Goal: Task Accomplishment & Management: Use online tool/utility

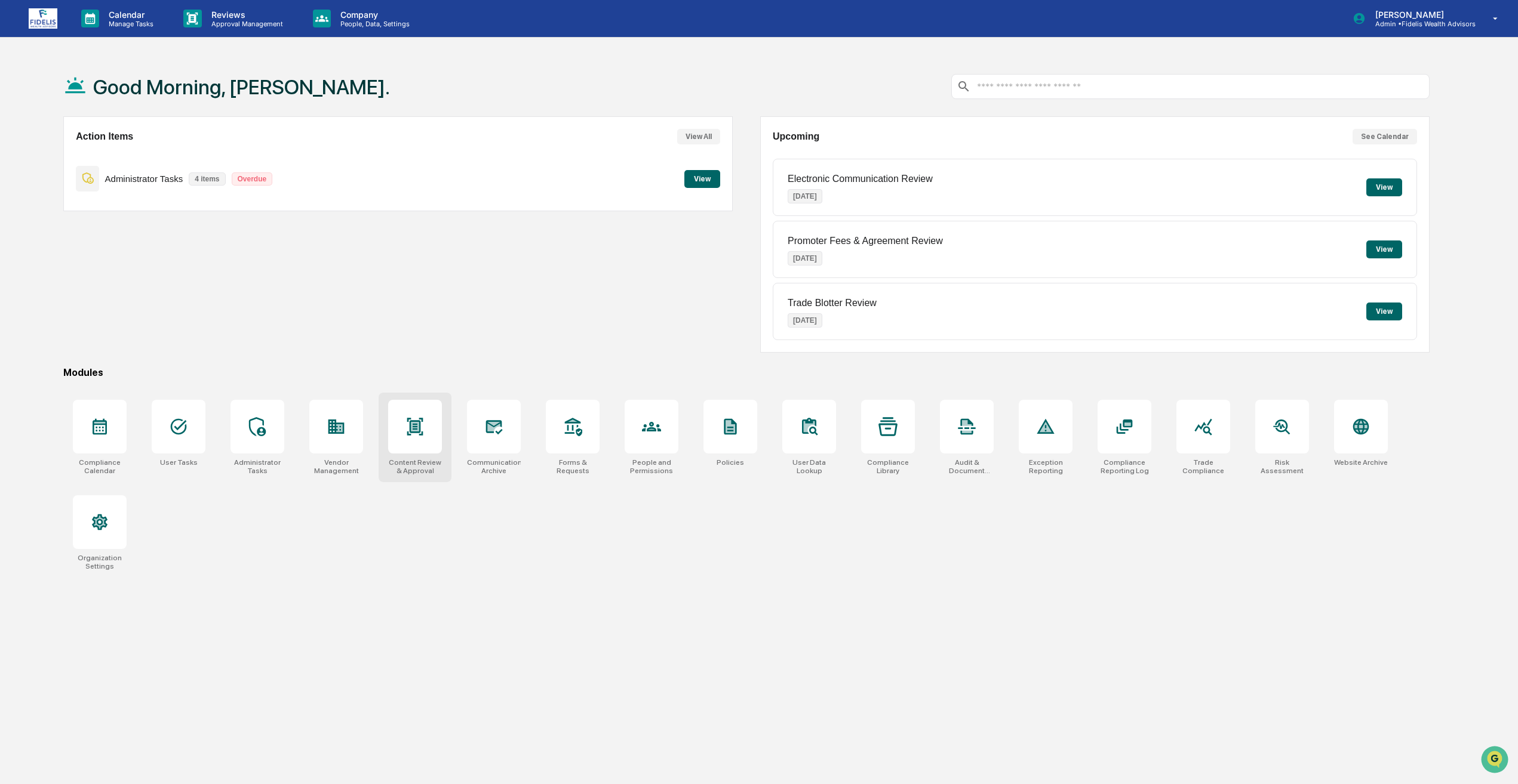
click at [433, 434] on div at bounding box center [415, 427] width 54 height 54
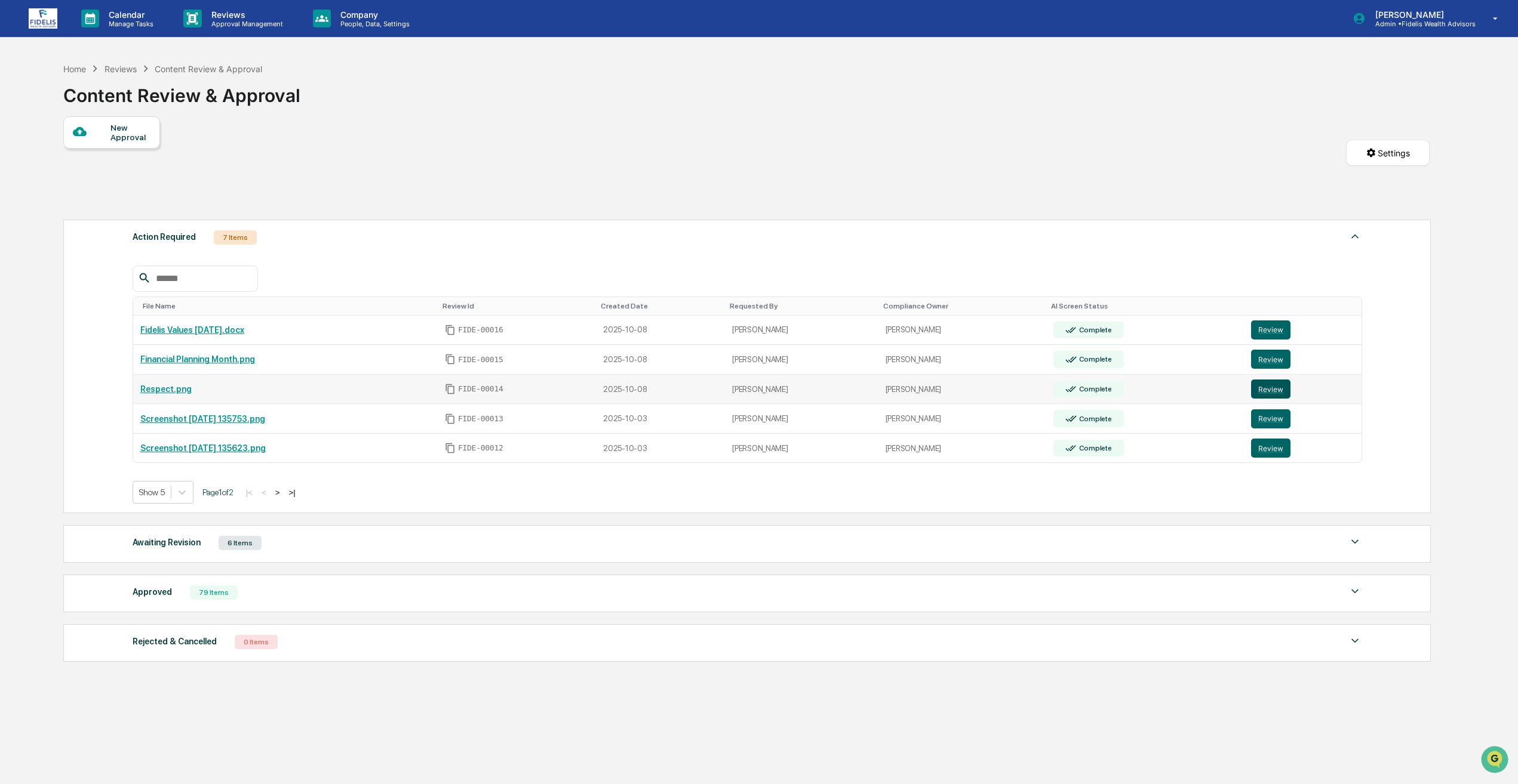
click at [1272, 394] on button "Review" at bounding box center [1270, 389] width 39 height 19
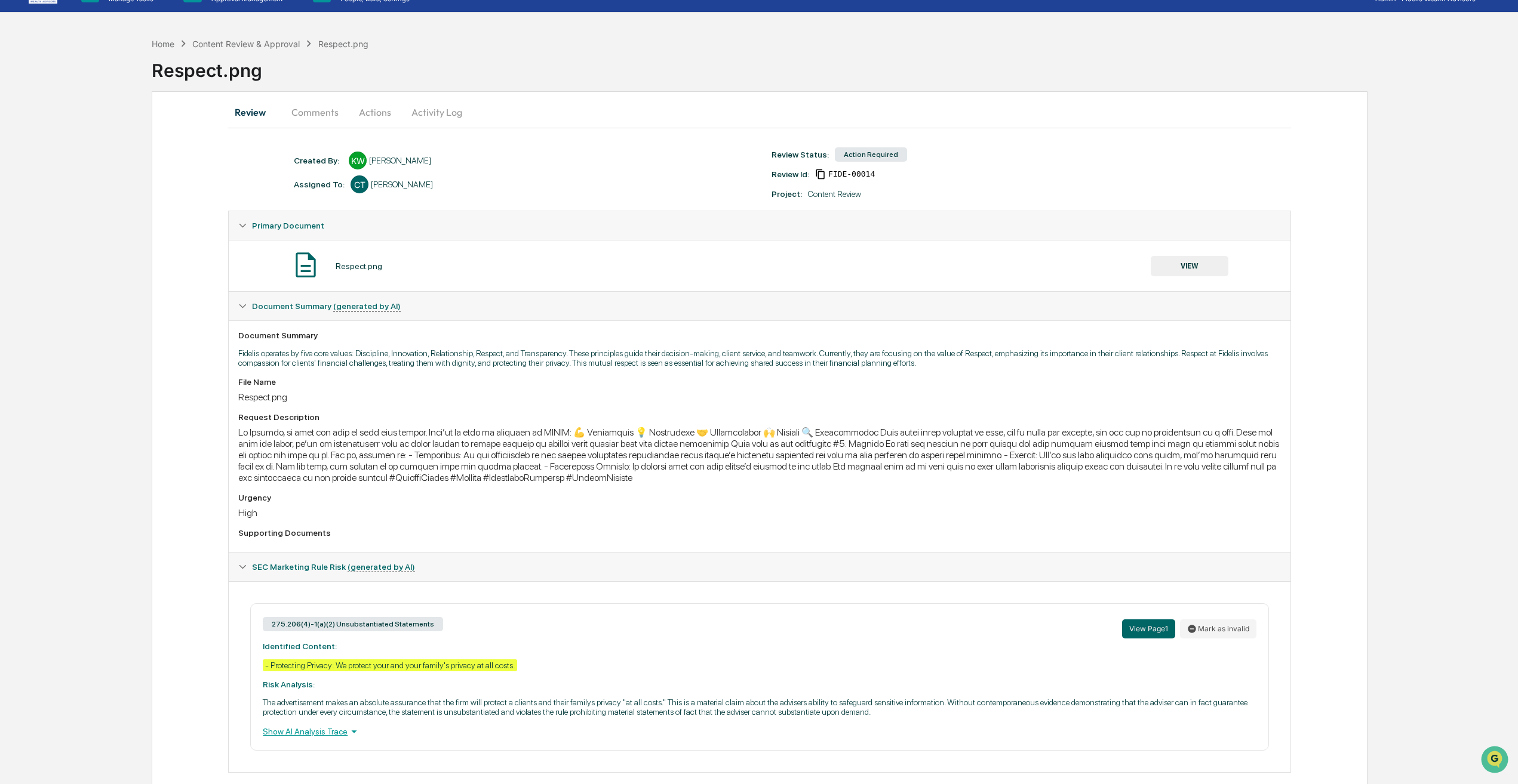
scroll to position [46, 0]
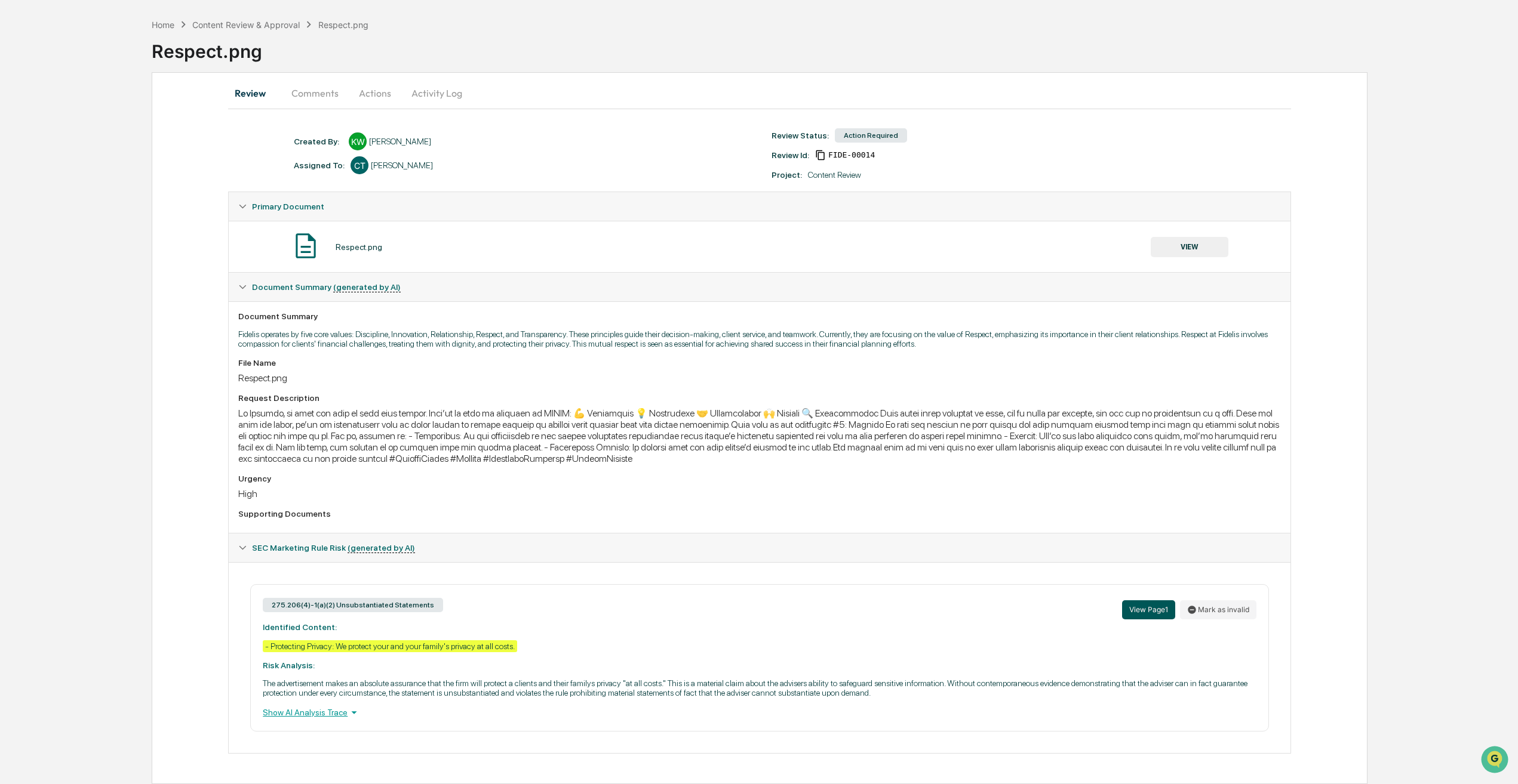
click at [1158, 613] on button "View Page 1" at bounding box center [1148, 610] width 53 height 19
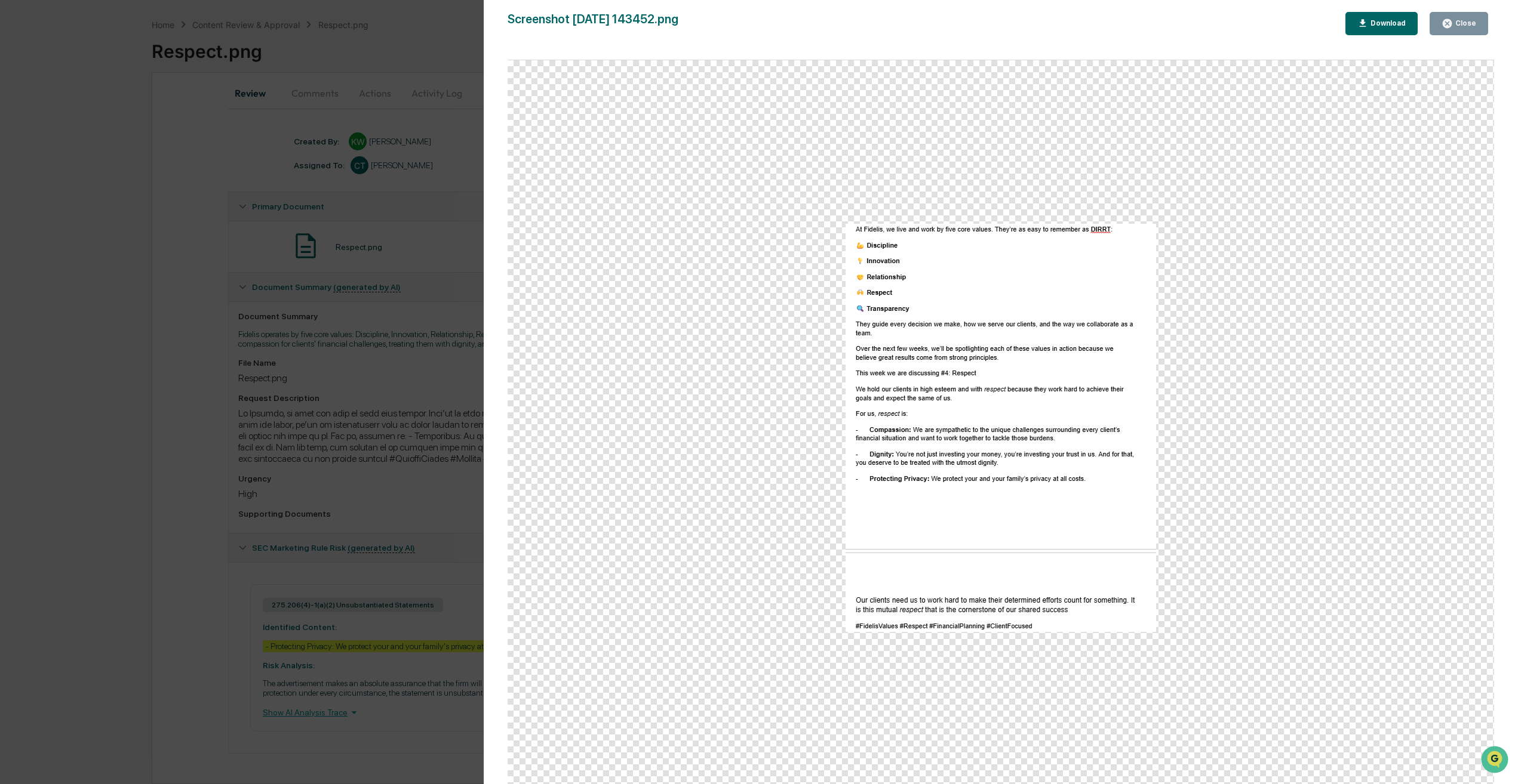
click at [1451, 10] on div "Version History 10/08/2025, 08:36 PM Karley Winder Screenshot 2025-10-08 143452…" at bounding box center [1001, 404] width 1035 height 808
click at [1453, 15] on button "Close" at bounding box center [1459, 23] width 59 height 23
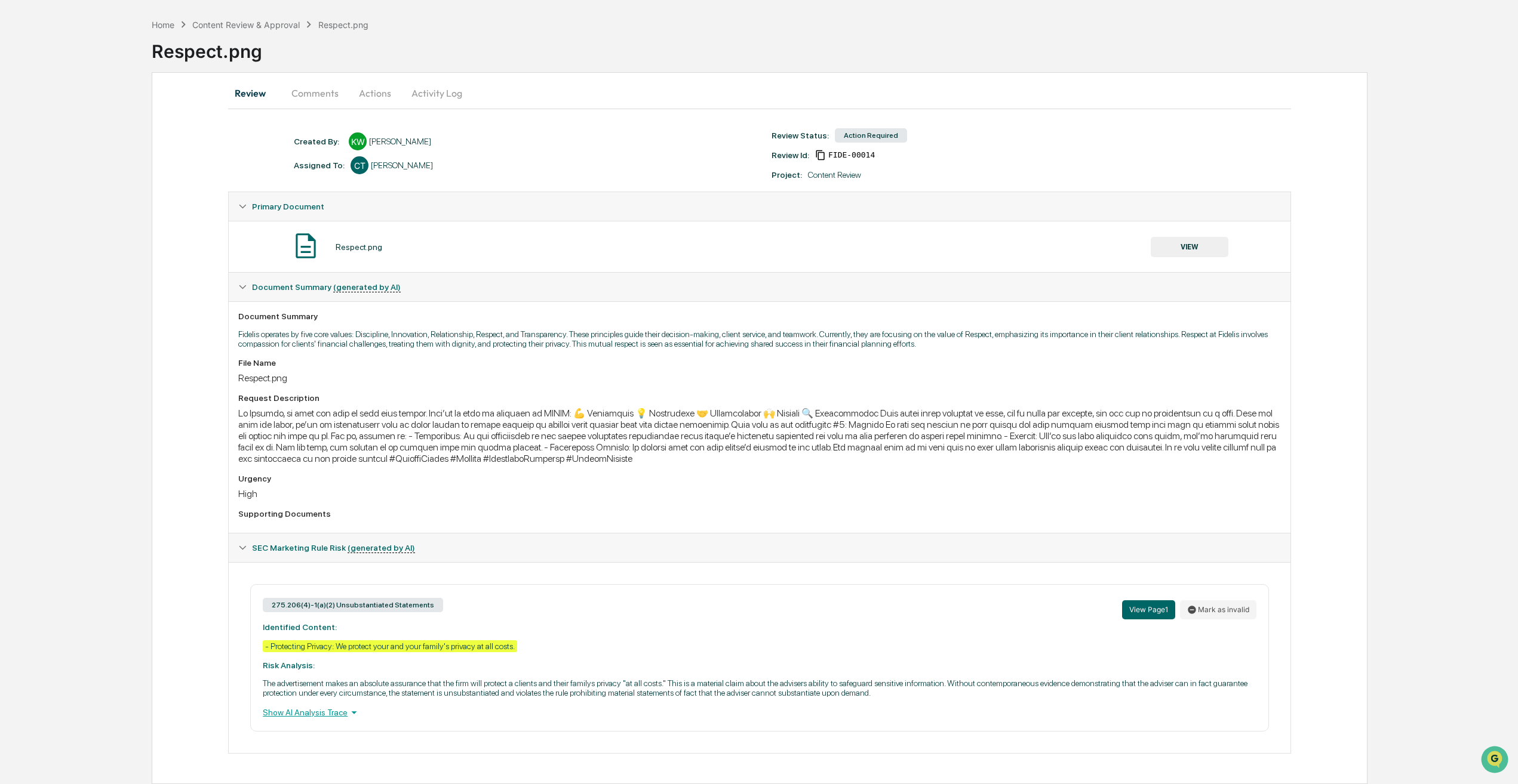
click at [378, 88] on button "Actions" at bounding box center [375, 93] width 54 height 29
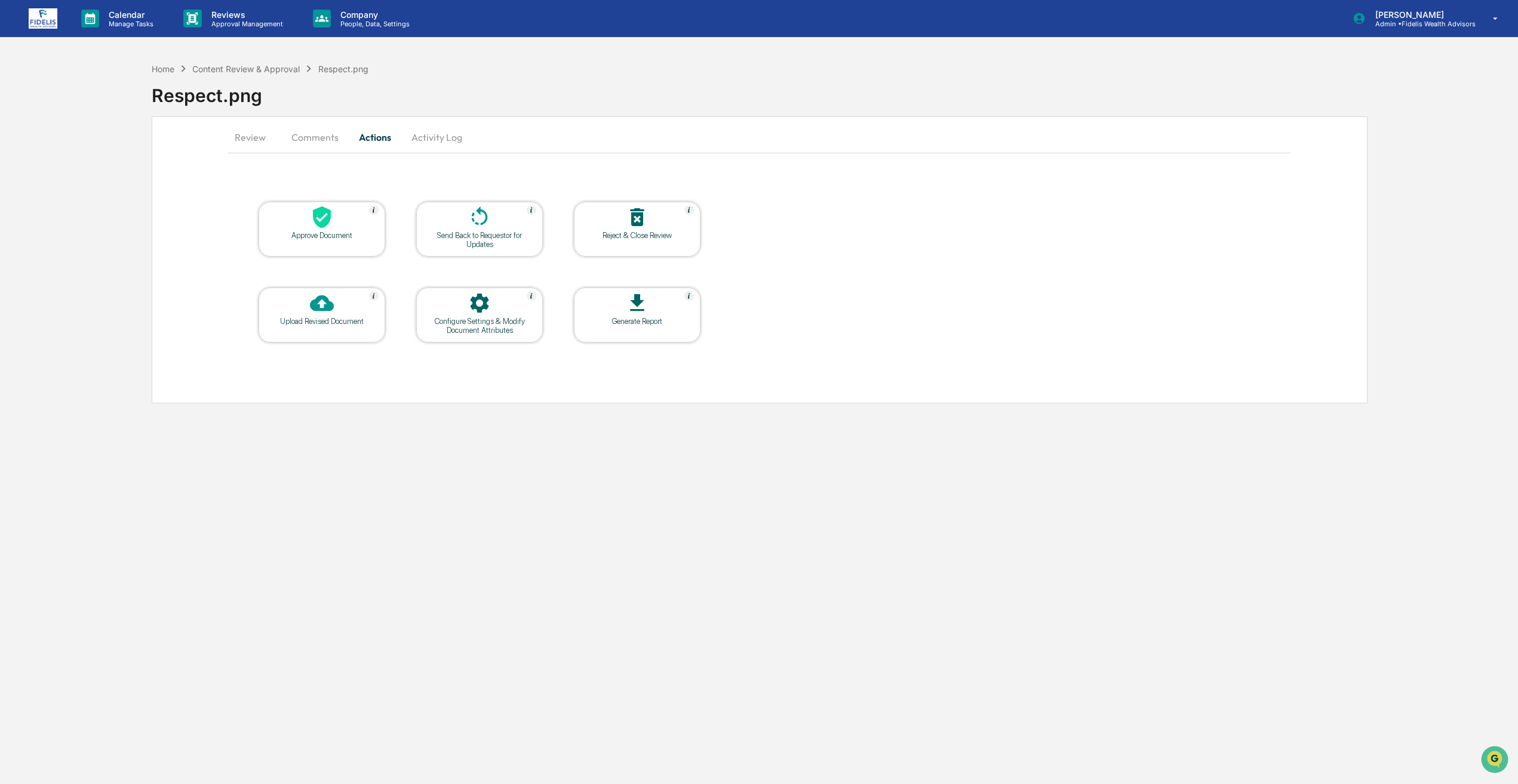
scroll to position [0, 0]
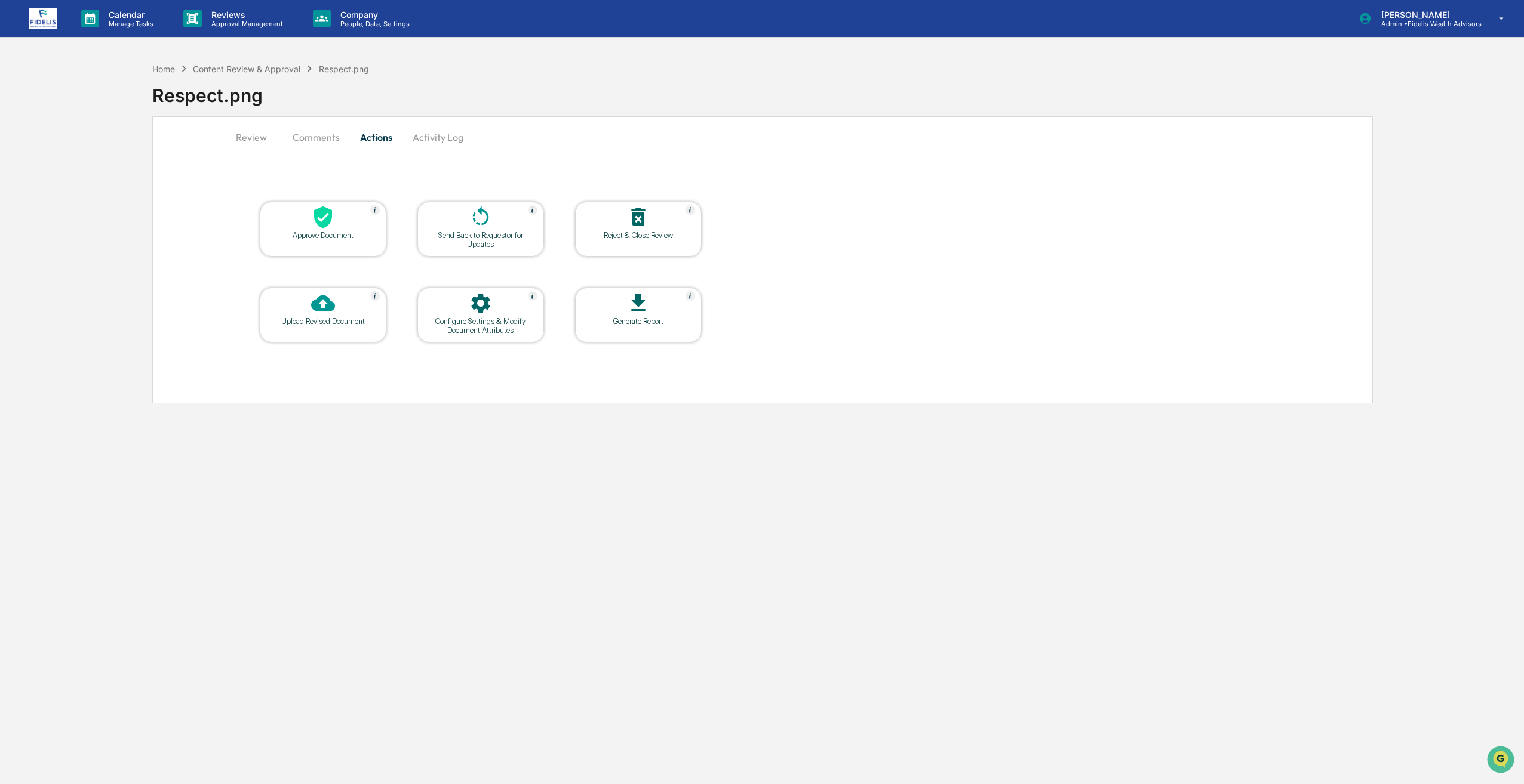
click at [310, 143] on button "Comments" at bounding box center [317, 137] width 66 height 29
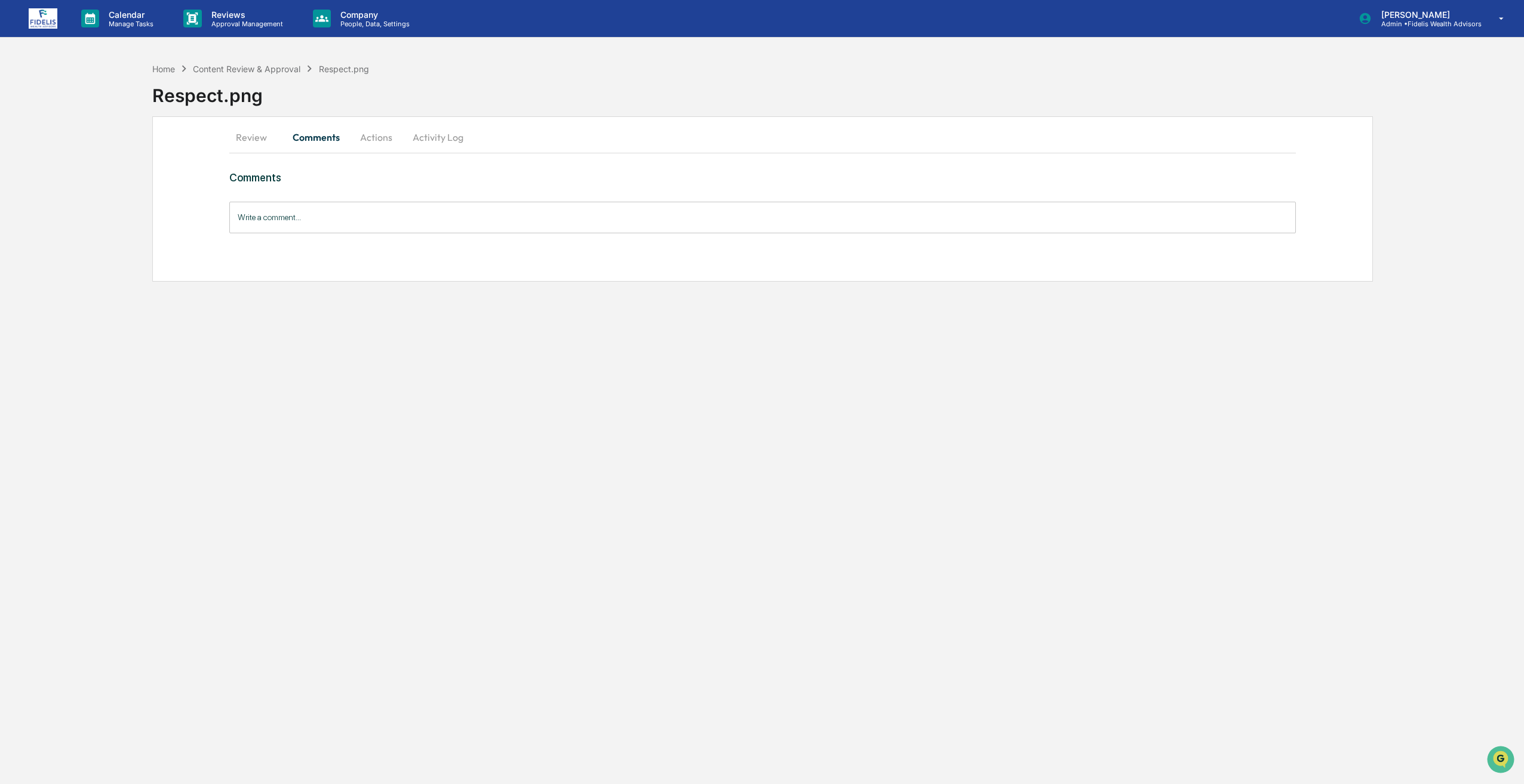
click at [259, 136] on button "Review" at bounding box center [256, 137] width 54 height 29
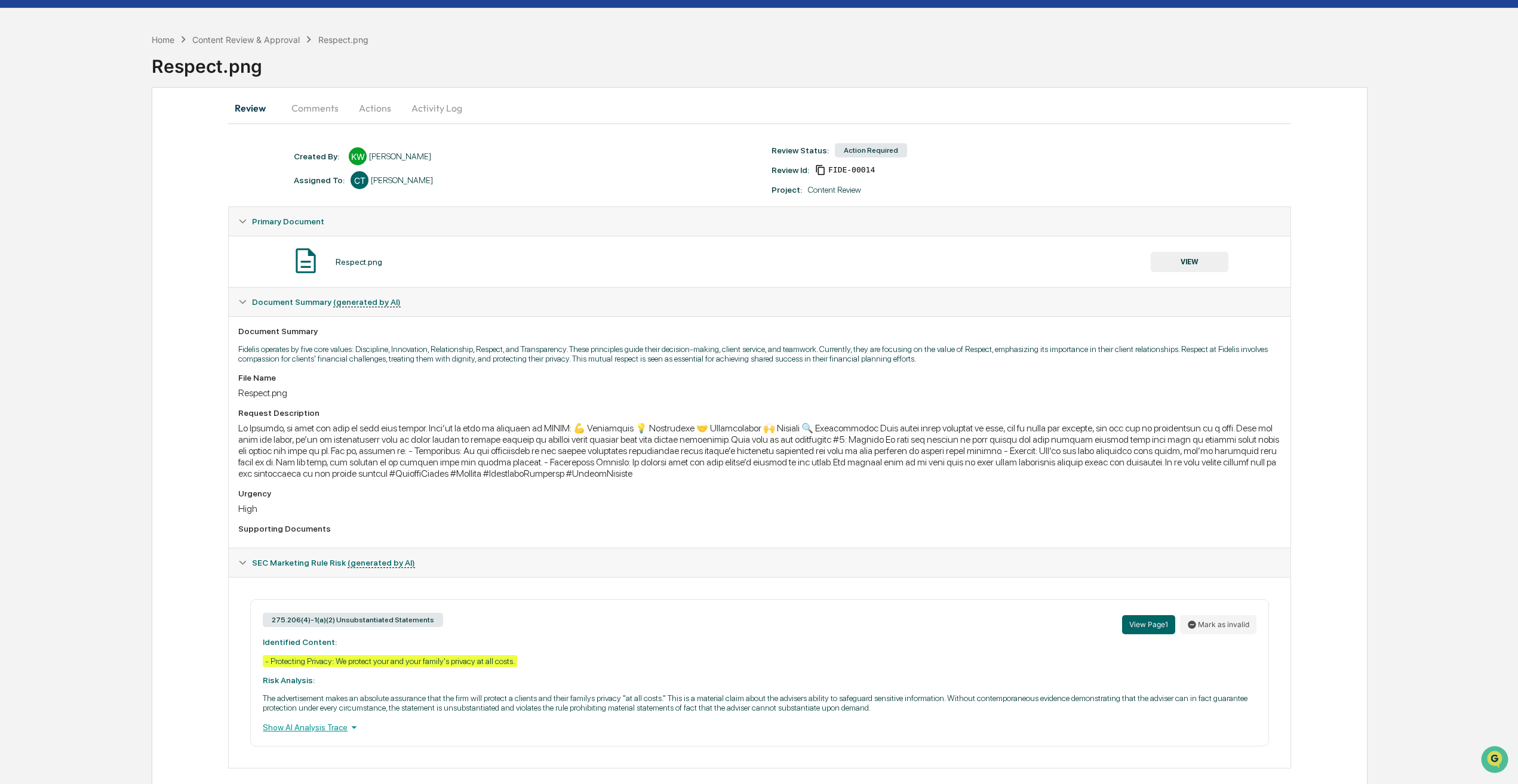
scroll to position [46, 0]
